Goal: Find contact information: Find contact information

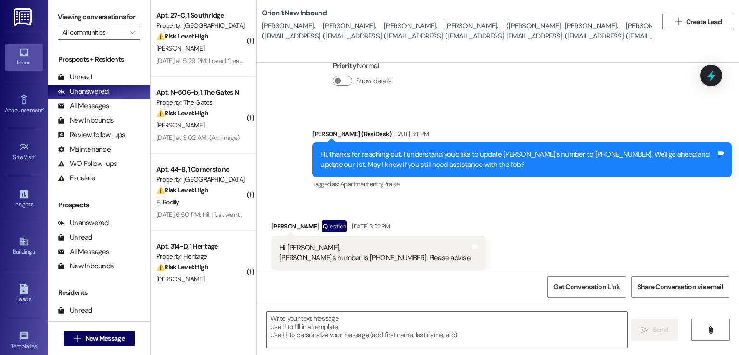
scroll to position [6, 0]
drag, startPoint x: 473, startPoint y: 35, endPoint x: 421, endPoint y: 32, distance: 51.6
click at [421, 32] on div "Fernando Torres. (fertrs@gmail.com)" at bounding box center [413, 25] width 59 height 41
copy div "ertrs@gmail.com"
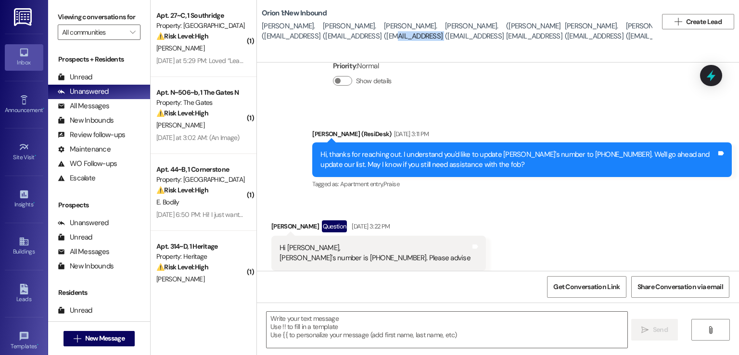
copy div "ertrs@gmail.com"
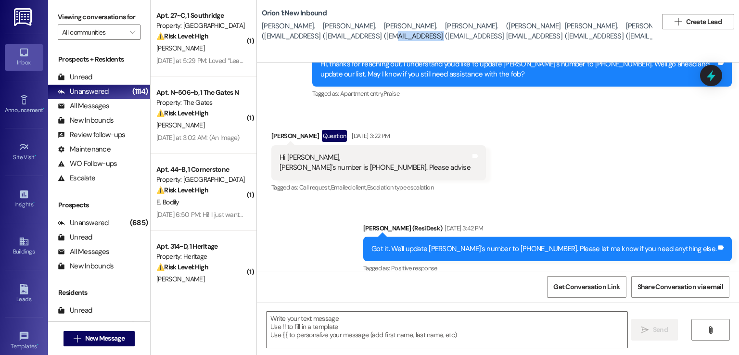
scroll to position [1614, 0]
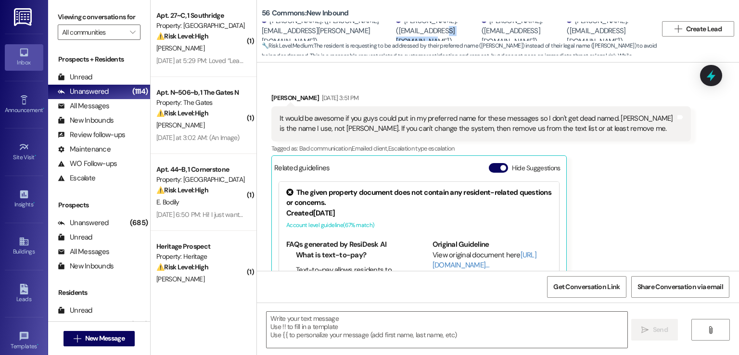
scroll to position [0, 0]
drag, startPoint x: 464, startPoint y: 37, endPoint x: 368, endPoint y: 38, distance: 95.7
click at [396, 38] on div "Emma Monroe. (dakota.monroe1395@gmail.com)" at bounding box center [437, 30] width 83 height 31
copy div "dakota.monroe1395@gmail.com"
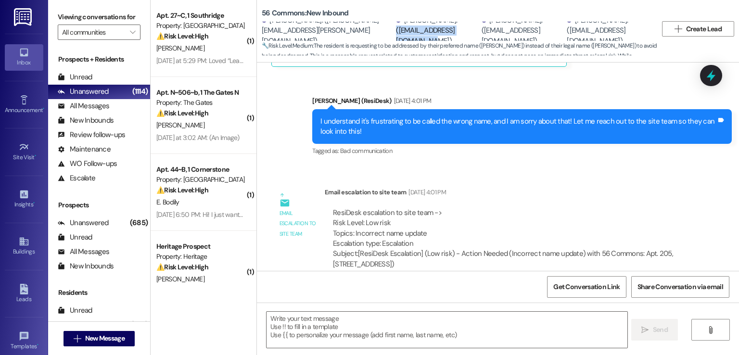
scroll to position [2527, 0]
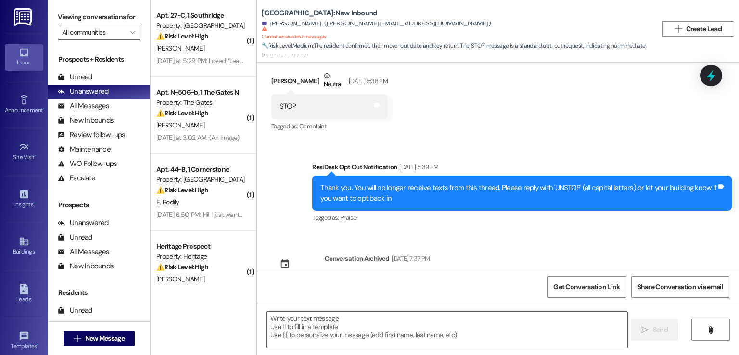
scroll to position [6077, 0]
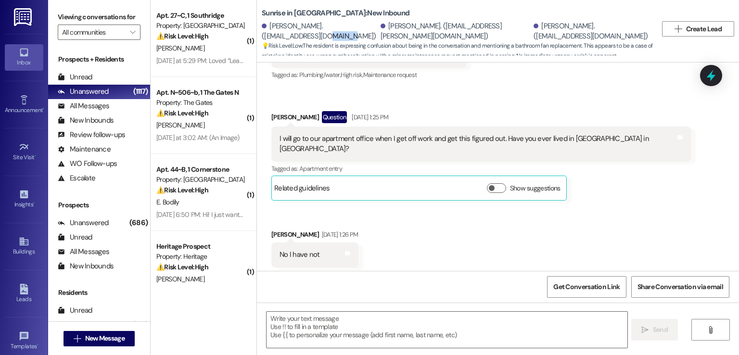
scroll to position [0, 0]
drag, startPoint x: 344, startPoint y: 33, endPoint x: 259, endPoint y: 33, distance: 85.6
click at [262, 33] on div "Payton Hurst. (paytonmarcelle1@gmail.com)" at bounding box center [320, 31] width 116 height 21
copy div "paytonmarcelle1@gmail.com"
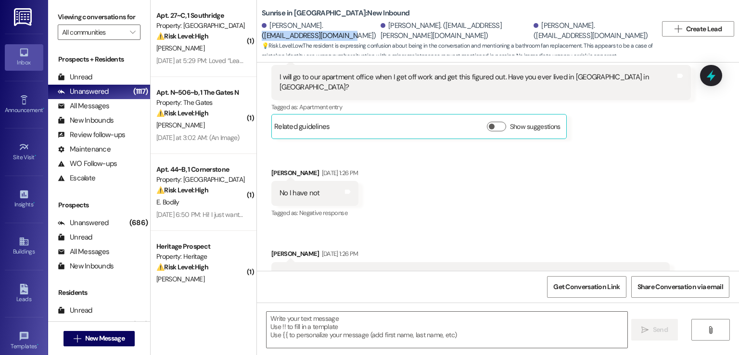
scroll to position [1343, 0]
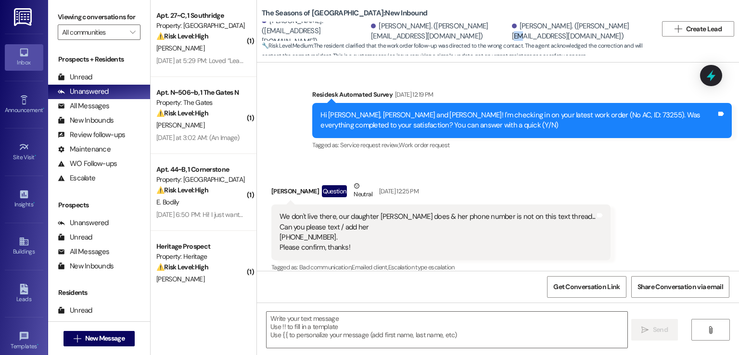
scroll to position [0, 0]
drag, startPoint x: 596, startPoint y: 34, endPoint x: 545, endPoint y: 34, distance: 51.5
click at [545, 34] on div "[PERSON_NAME]. ([PERSON_NAME][EMAIL_ADDRESS][DOMAIN_NAME])" at bounding box center [581, 31] width 138 height 21
copy div "[PERSON_NAME][EMAIL_ADDRESS][DOMAIN_NAME]"
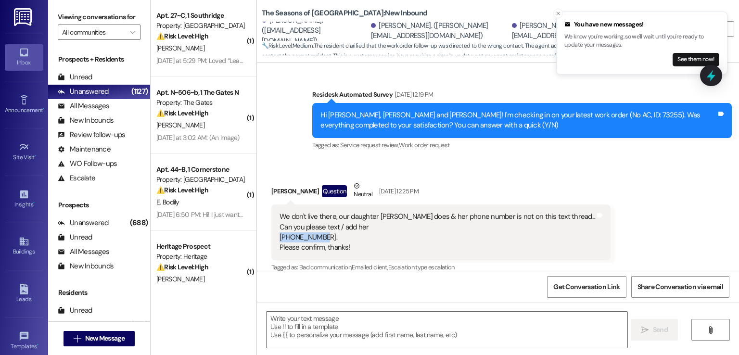
drag, startPoint x: 321, startPoint y: 236, endPoint x: 275, endPoint y: 235, distance: 46.7
click at [280, 235] on div "We don't live there, our daughter Bella does & her phone number is not on this …" at bounding box center [438, 232] width 316 height 41
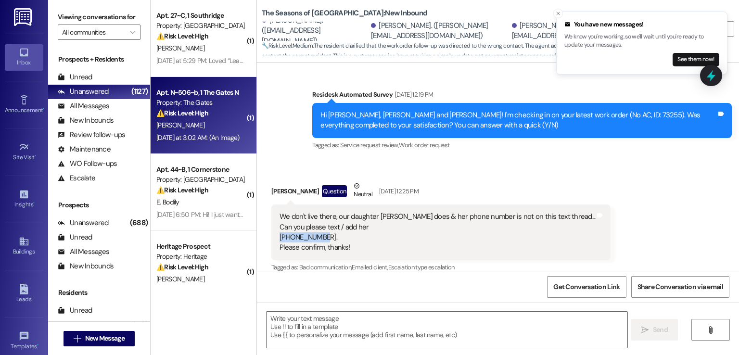
copy div "970-222-0004"
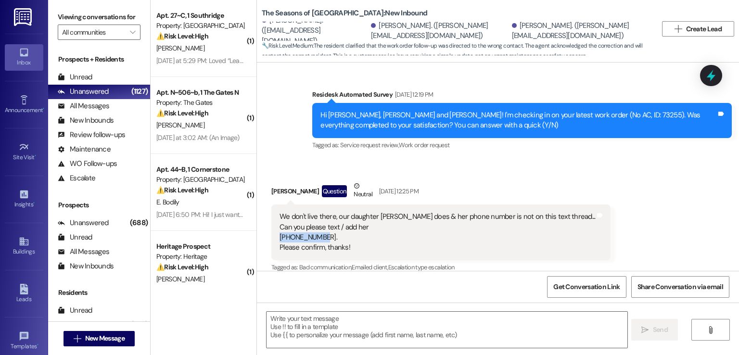
copy div "970-222-0004"
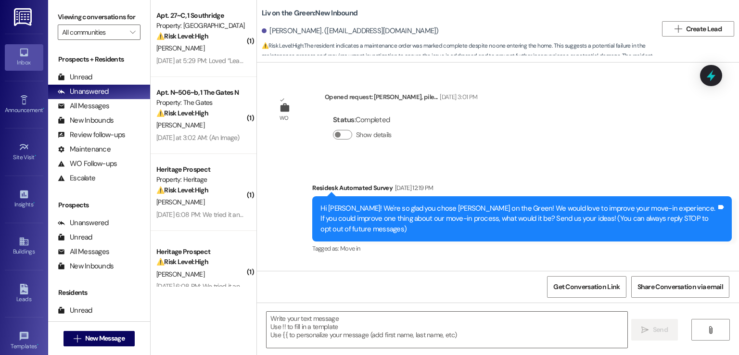
scroll to position [20950, 0]
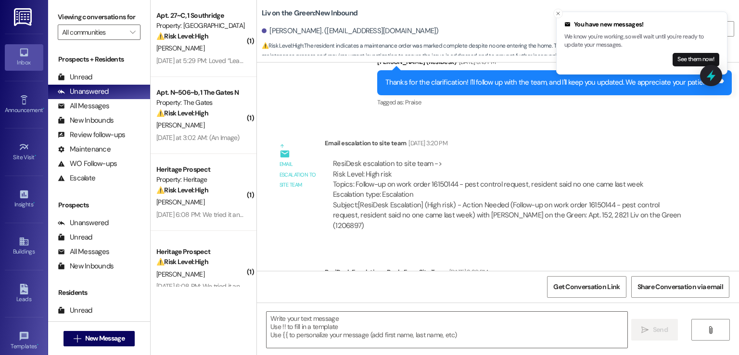
drag, startPoint x: 325, startPoint y: 31, endPoint x: 421, endPoint y: 31, distance: 95.7
click at [421, 31] on div "[PERSON_NAME]. ([EMAIL_ADDRESS][DOMAIN_NAME])" at bounding box center [350, 31] width 177 height 10
copy div "[EMAIL_ADDRESS][DOMAIN_NAME]"
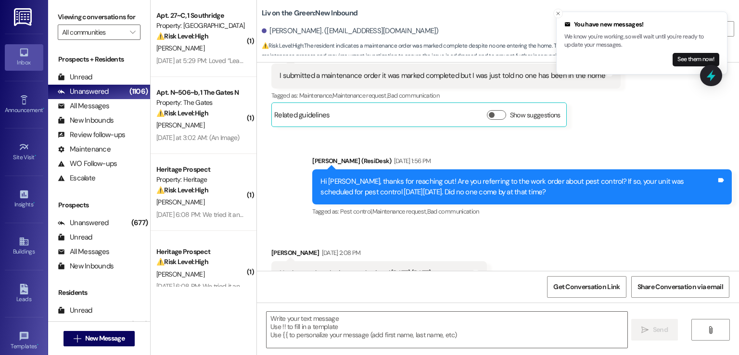
scroll to position [20662, 0]
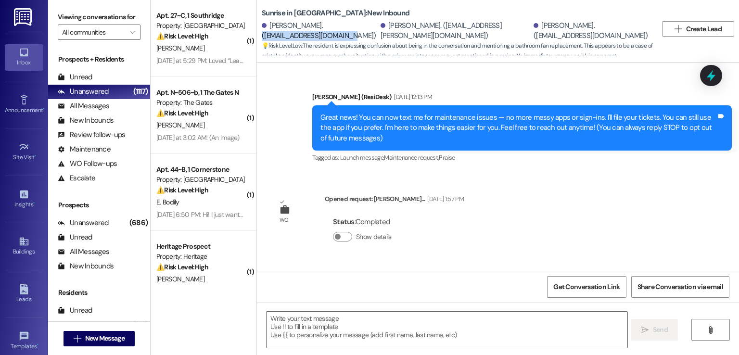
scroll to position [1343, 0]
